Goal: Transaction & Acquisition: Purchase product/service

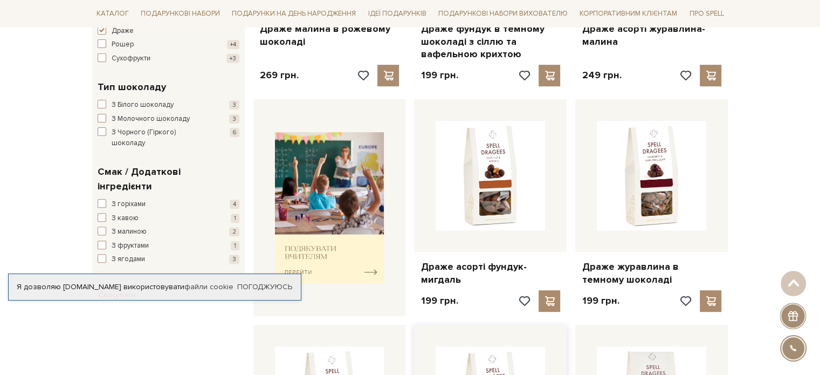
scroll to position [323, 0]
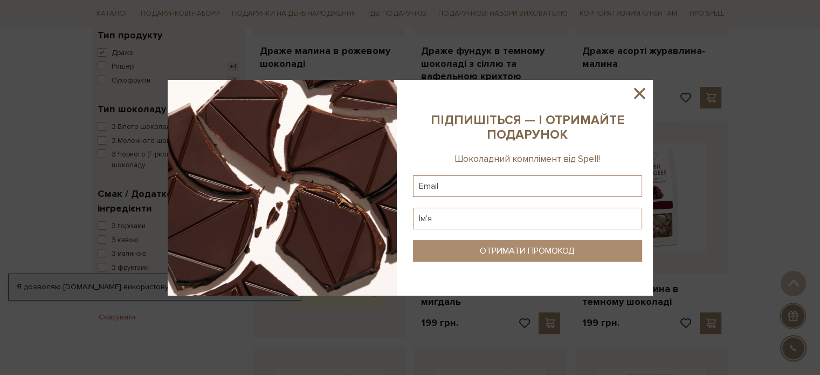
click at [636, 95] on icon at bounding box center [639, 93] width 11 height 11
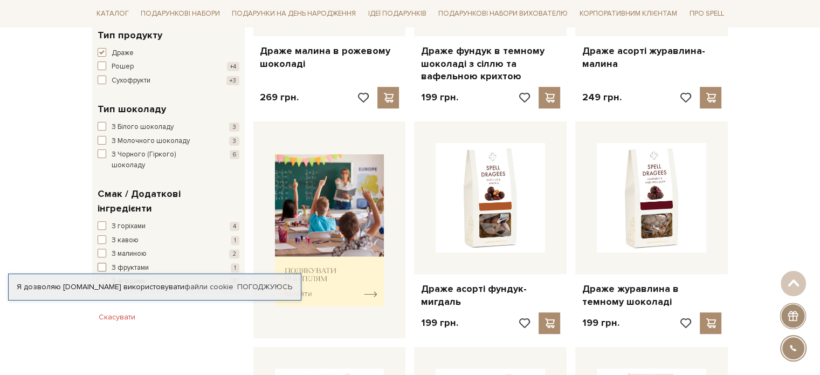
click at [101, 263] on span "button" at bounding box center [102, 267] width 9 height 9
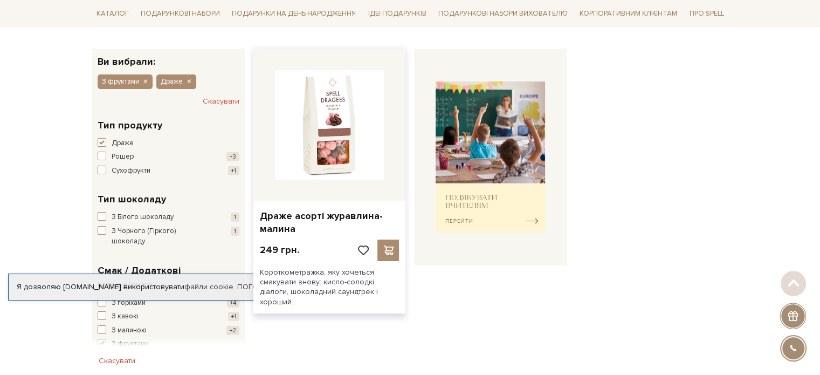
scroll to position [162, 0]
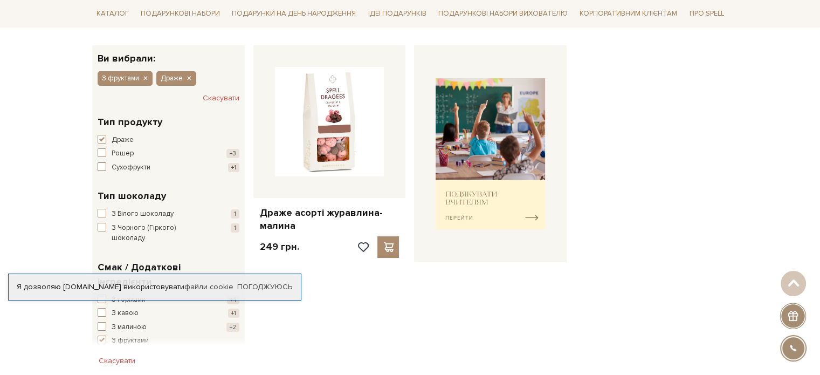
click at [102, 164] on span "button" at bounding box center [102, 166] width 9 height 9
